Goal: Task Accomplishment & Management: Use online tool/utility

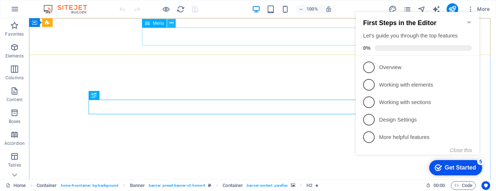
click at [171, 24] on icon at bounding box center [172, 23] width 4 height 8
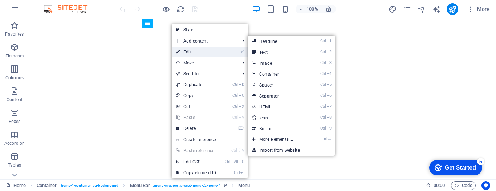
click at [195, 52] on link "⏎ Edit" at bounding box center [196, 51] width 49 height 11
select select "external"
select select "primary"
select select "external"
select select "secondary"
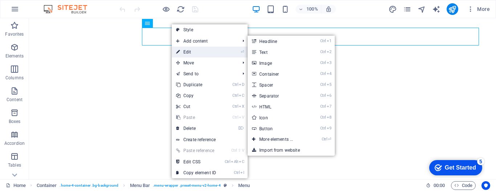
select select
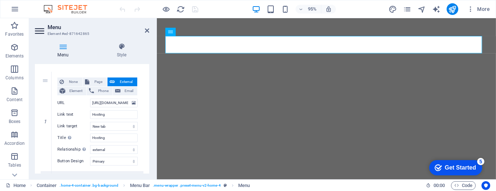
scroll to position [73, 0]
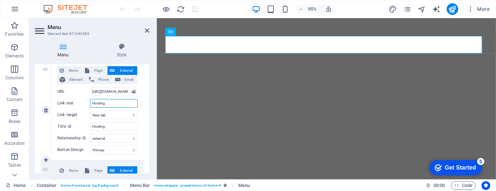
click at [98, 103] on input "Hosting" at bounding box center [114, 103] width 48 height 9
click at [93, 104] on input "Hosting" at bounding box center [114, 103] width 48 height 9
type input "Web Hosting"
select select
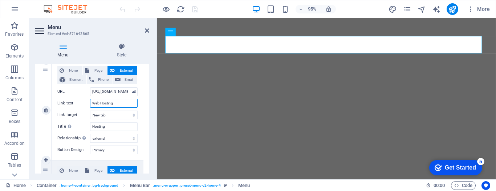
select select
type input "Web Hosting"
click at [102, 114] on select "New tab Same tab Overlay" at bounding box center [114, 114] width 48 height 9
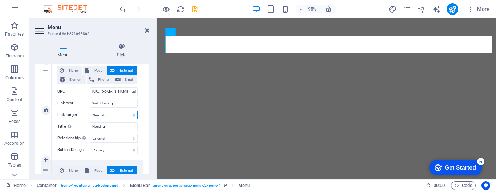
select select
click at [90, 110] on select "New tab Same tab Overlay" at bounding box center [114, 114] width 48 height 9
select select
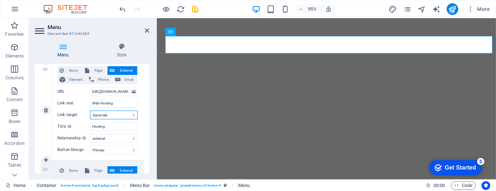
select select
click at [92, 125] on input "Hosting" at bounding box center [114, 126] width 48 height 9
type input "We Hosting"
select select
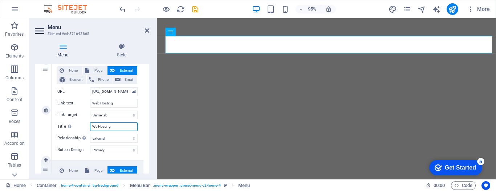
select select
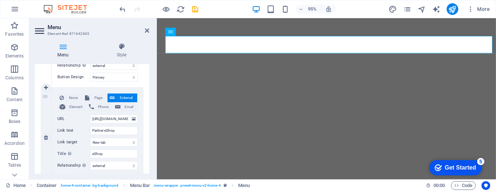
scroll to position [182, 0]
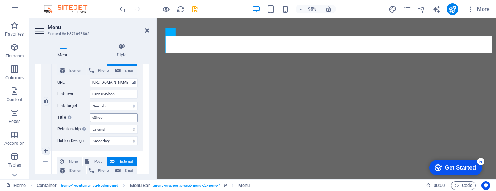
type input "We Hosting"
click at [104, 115] on input "eShop" at bounding box center [114, 117] width 48 height 9
click at [452, 8] on icon "publish" at bounding box center [452, 9] width 8 height 8
